Goal: Task Accomplishment & Management: Use online tool/utility

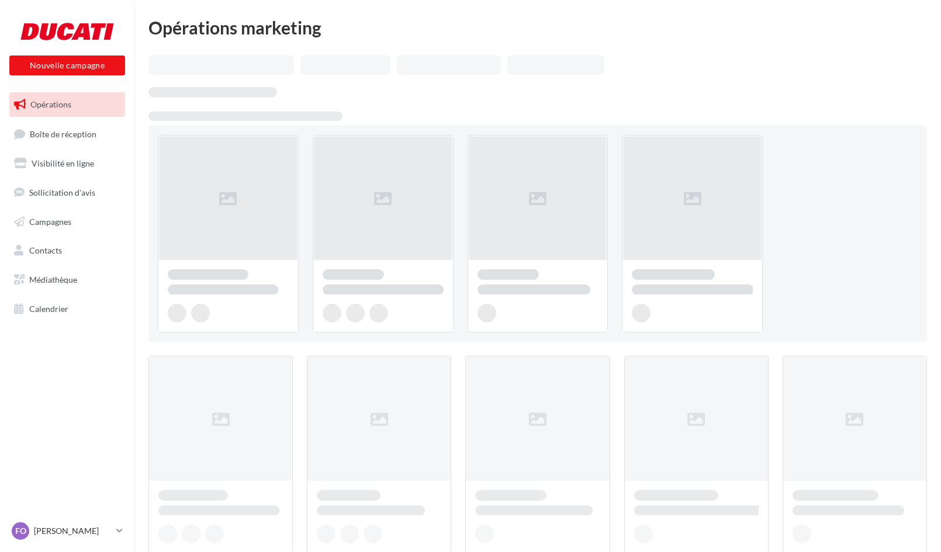
click at [136, 188] on div "Opérations marketing" at bounding box center [537, 498] width 807 height 958
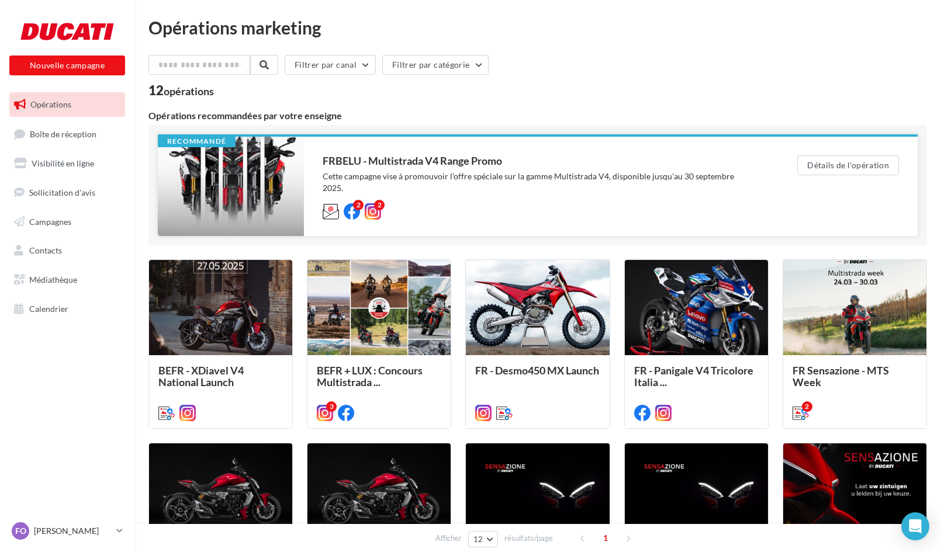
click at [237, 179] on div at bounding box center [231, 186] width 146 height 99
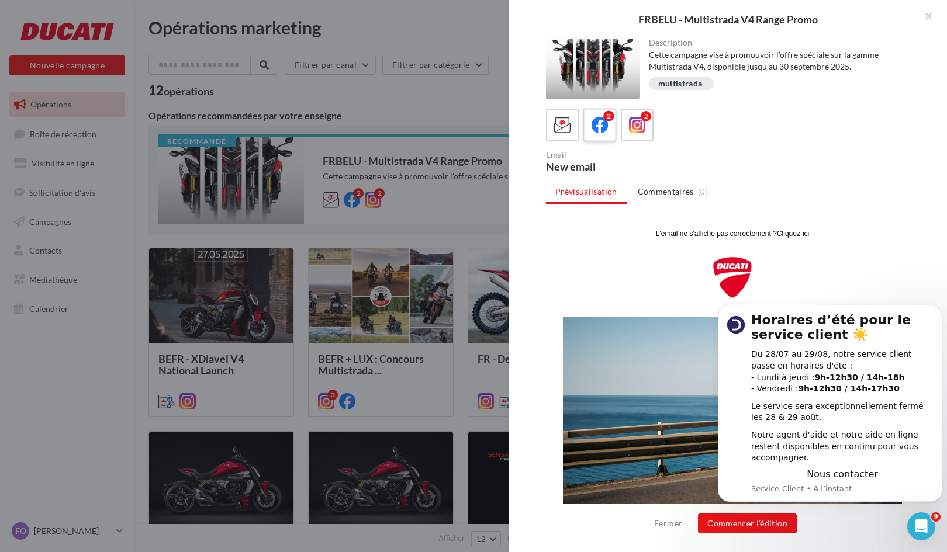
click at [611, 126] on label "2" at bounding box center [599, 124] width 33 height 33
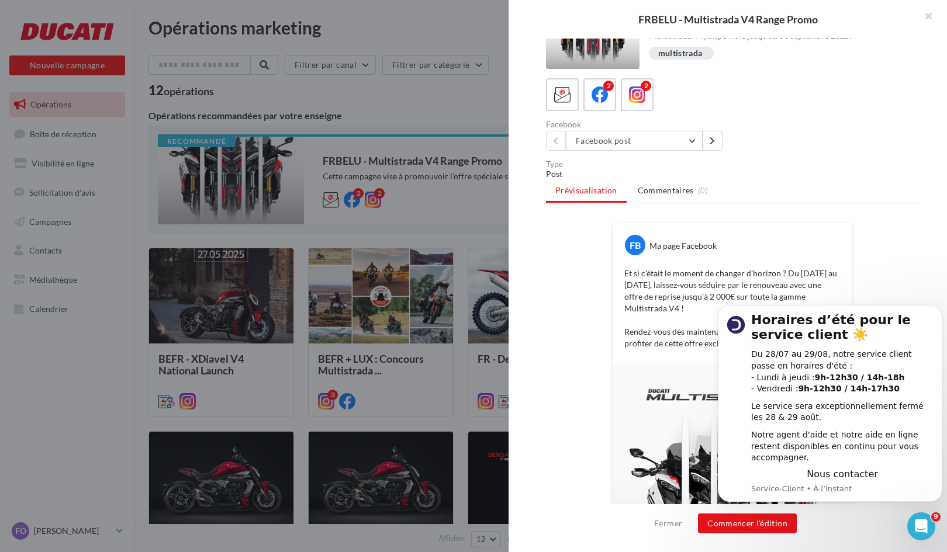
click at [725, 288] on p "Et si c’était le moment de changer d’horizon ? Du 24 juillet au 30 septembre, l…" at bounding box center [732, 309] width 216 height 82
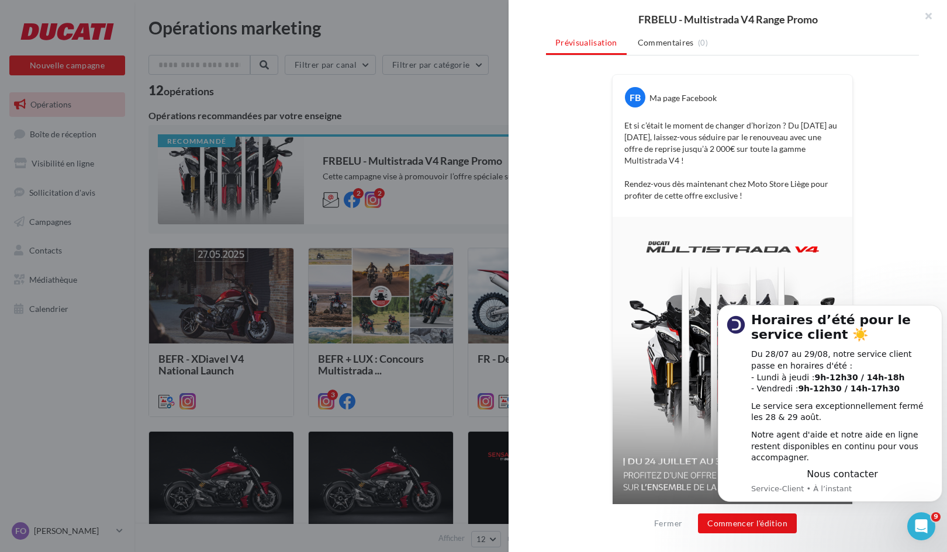
scroll to position [178, 0]
click at [674, 124] on p "Et si c’était le moment de changer d’horizon ? Du 24 juillet au 30 septembre, l…" at bounding box center [732, 161] width 216 height 82
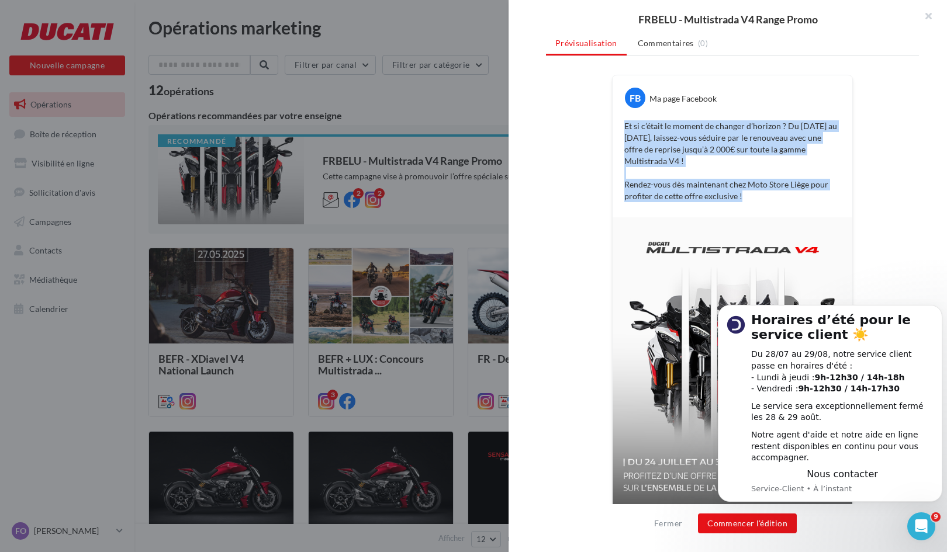
drag, startPoint x: 674, startPoint y: 124, endPoint x: 744, endPoint y: 188, distance: 94.7
click at [744, 188] on p "Et si c’était le moment de changer d’horizon ? Du 24 juillet au 30 septembre, l…" at bounding box center [732, 161] width 216 height 82
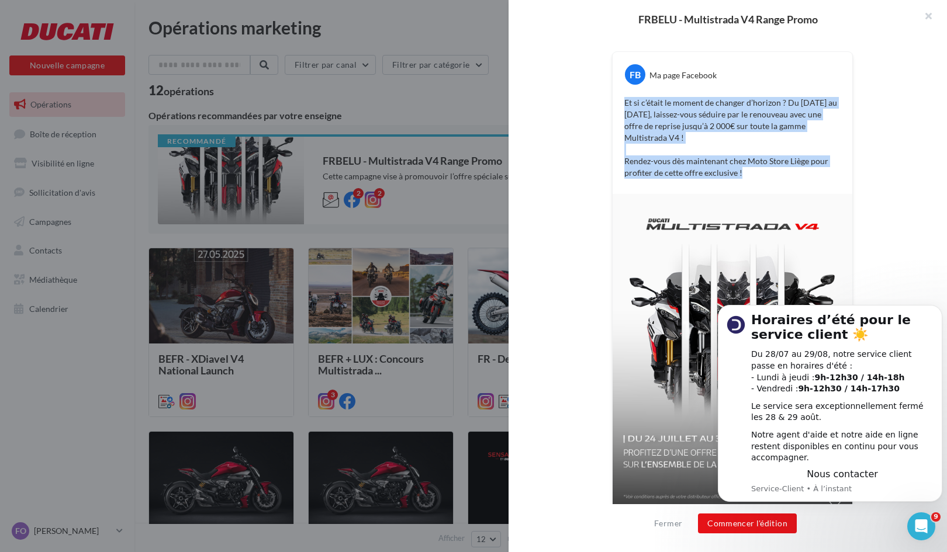
scroll to position [216, 0]
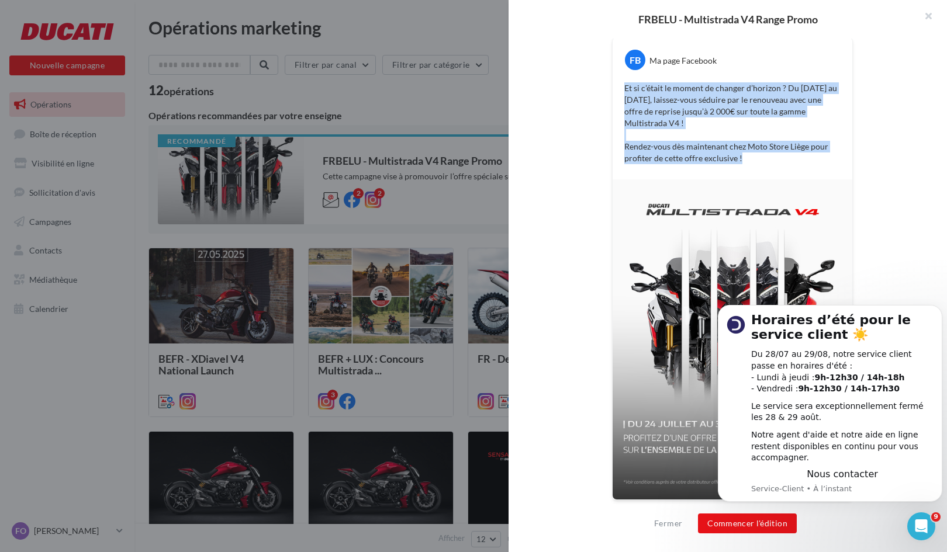
copy div "Et si c’était le moment de changer d’horizon ? Du 24 juillet au 30 septembre, l…"
click at [838, 126] on div "Et si c’était le moment de changer d’horizon ? Du 24 juillet au 30 septembre, l…" at bounding box center [733, 124] width 234 height 88
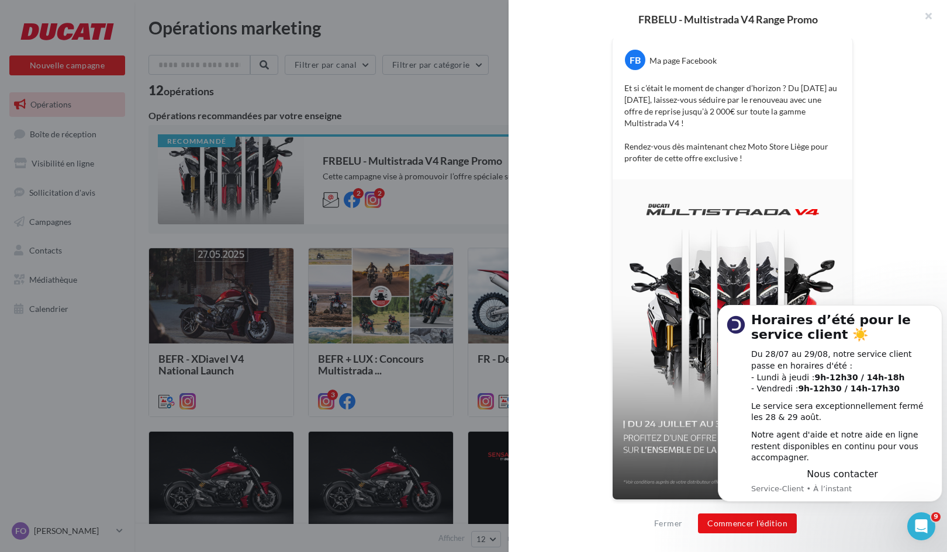
click at [738, 274] on img at bounding box center [733, 339] width 240 height 320
click at [713, 519] on button "Commencer l'édition" at bounding box center [747, 524] width 99 height 20
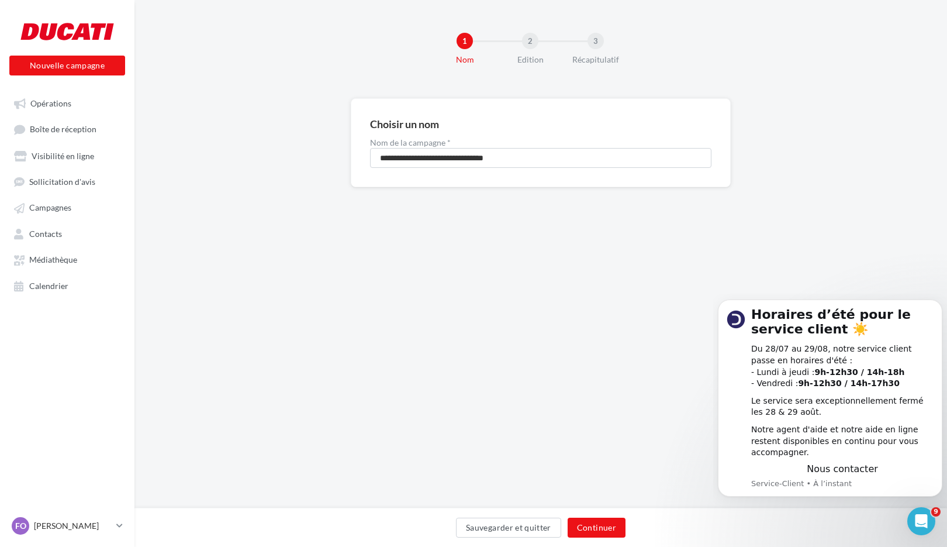
click at [593, 517] on div "Sauvegarder et quitter Continuer" at bounding box center [540, 526] width 813 height 39
click at [593, 530] on button "Continuer" at bounding box center [597, 527] width 58 height 20
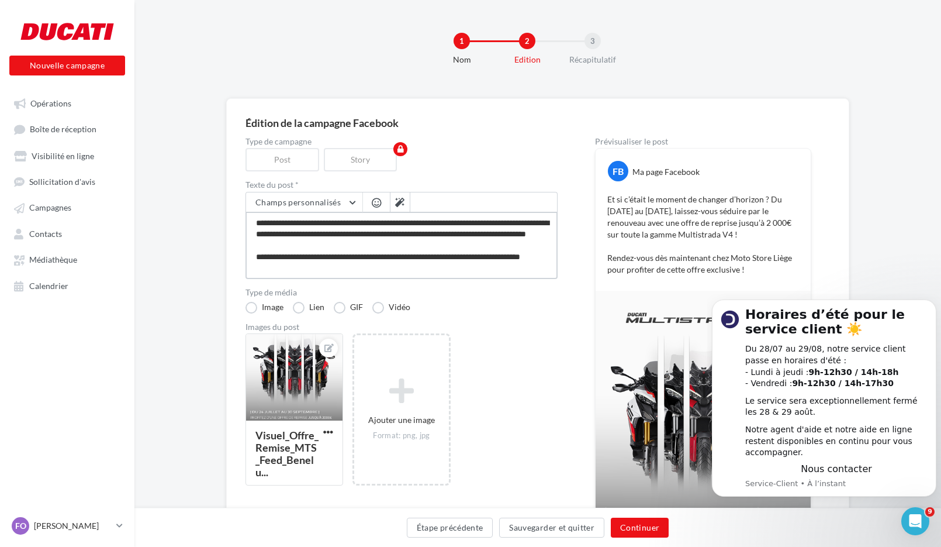
click at [358, 232] on textarea "**********" at bounding box center [402, 245] width 312 height 67
click at [201, 255] on div "**********" at bounding box center [537, 379] width 807 height 562
click at [624, 378] on img at bounding box center [703, 435] width 215 height 288
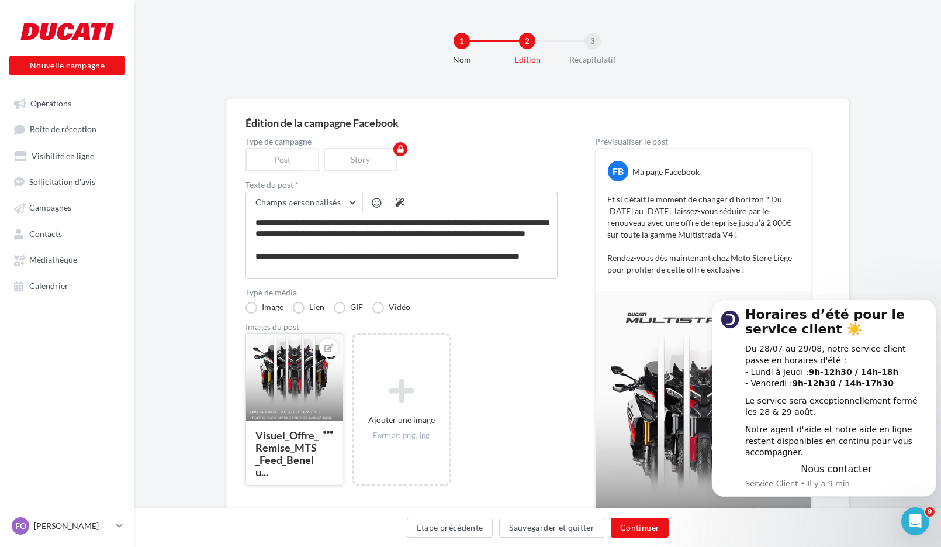
click at [283, 376] on div at bounding box center [294, 378] width 96 height 88
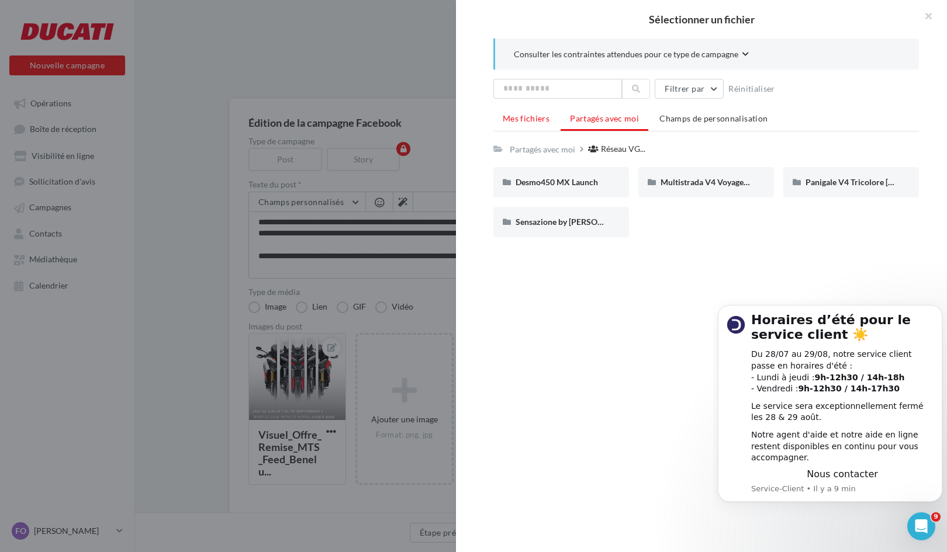
click at [517, 121] on span "Mes fichiers" at bounding box center [526, 118] width 47 height 10
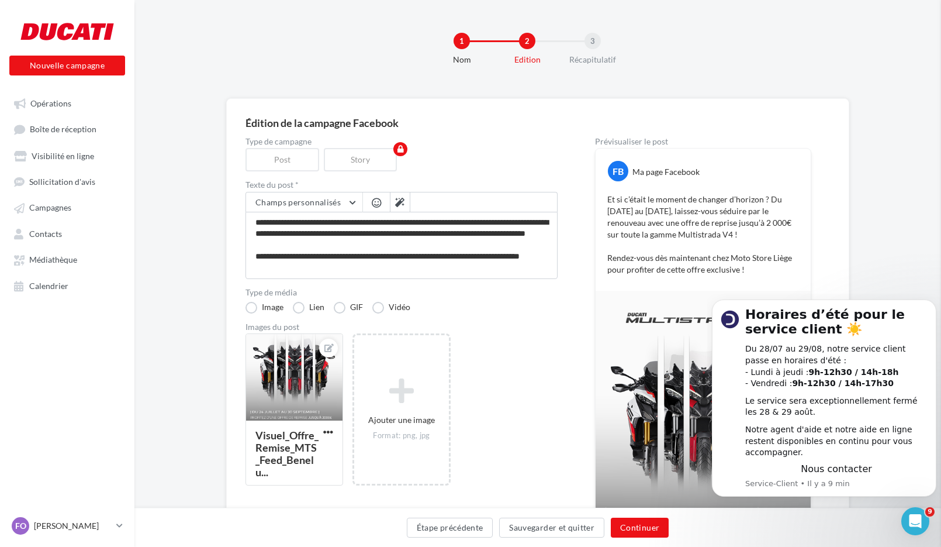
click at [289, 370] on div at bounding box center [294, 378] width 96 height 88
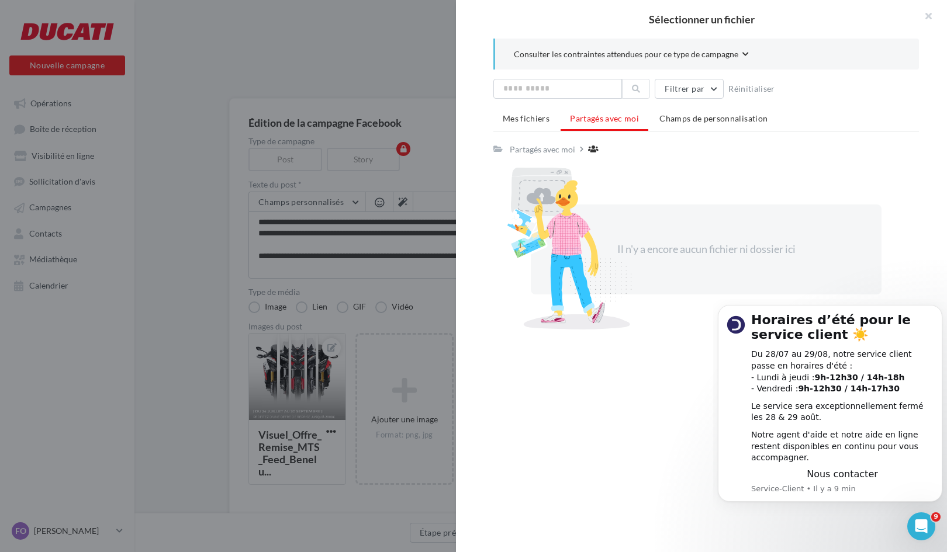
click at [332, 352] on div at bounding box center [473, 276] width 947 height 552
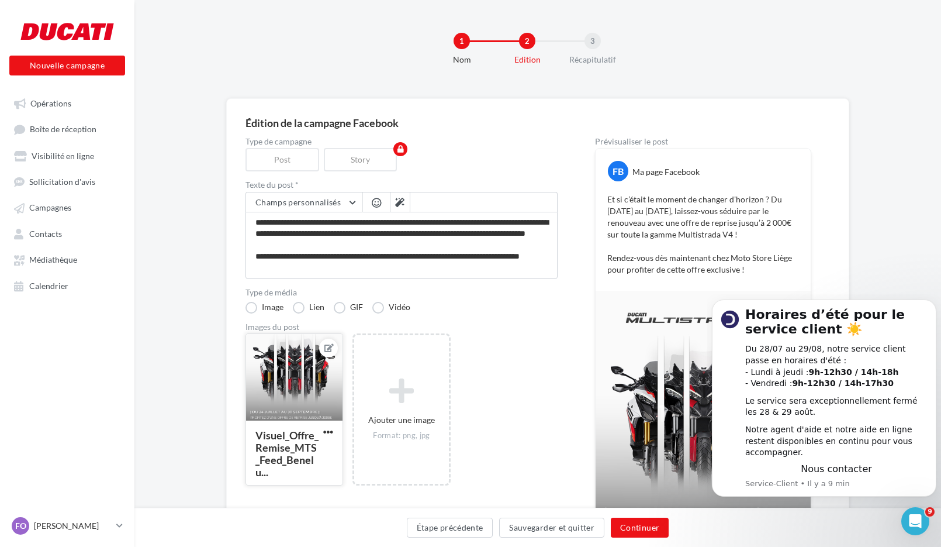
drag, startPoint x: 330, startPoint y: 347, endPoint x: 286, endPoint y: 392, distance: 62.8
click at [286, 392] on div at bounding box center [294, 378] width 96 height 88
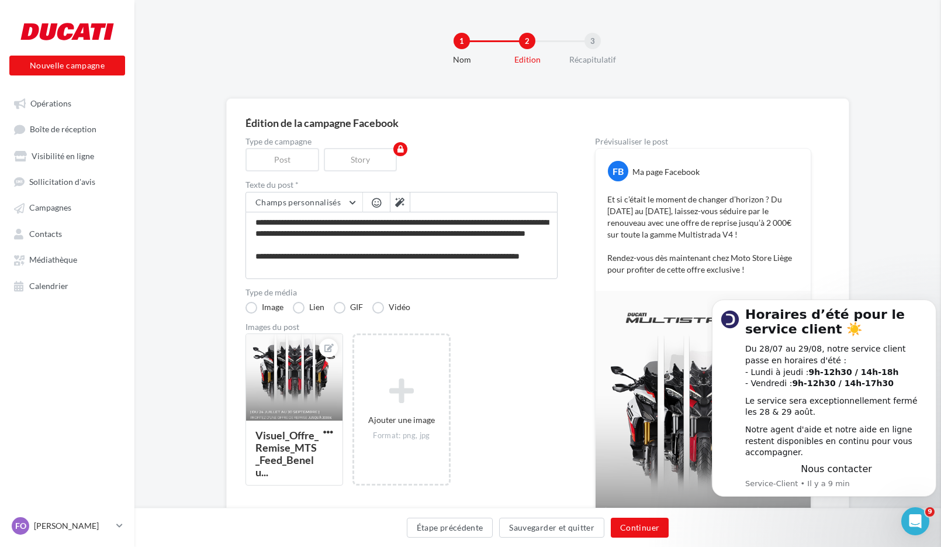
click at [329, 431] on span "button" at bounding box center [328, 432] width 10 height 10
click at [219, 319] on div "**********" at bounding box center [537, 379] width 807 height 562
